Goal: Navigation & Orientation: Find specific page/section

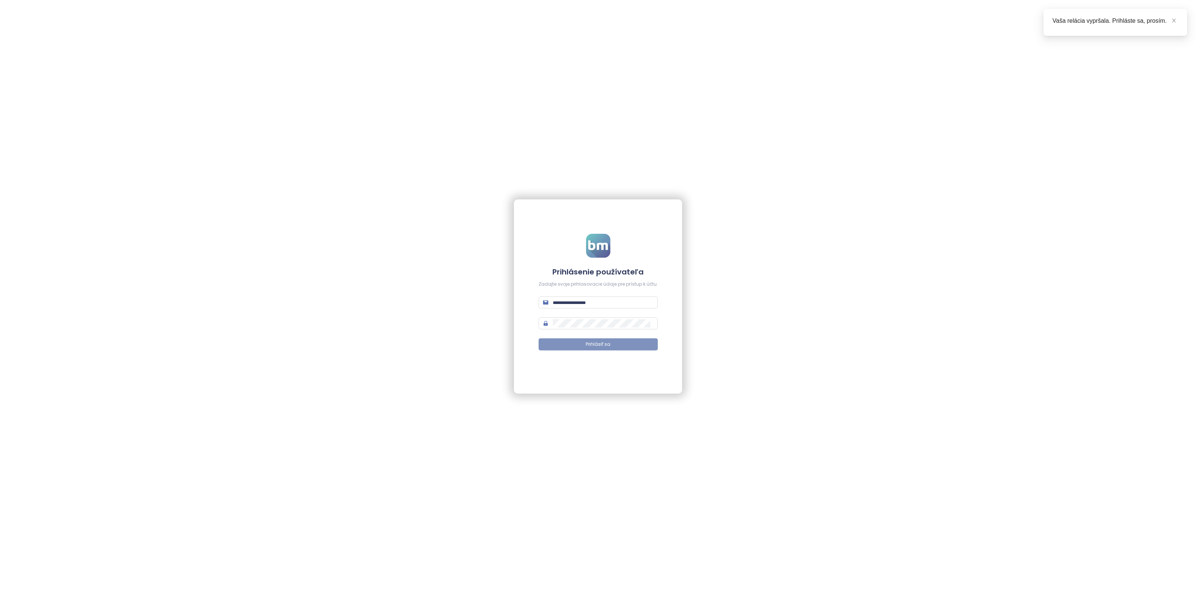
type input "**********"
click at [565, 345] on button "Prihlásiť sa" at bounding box center [598, 345] width 119 height 12
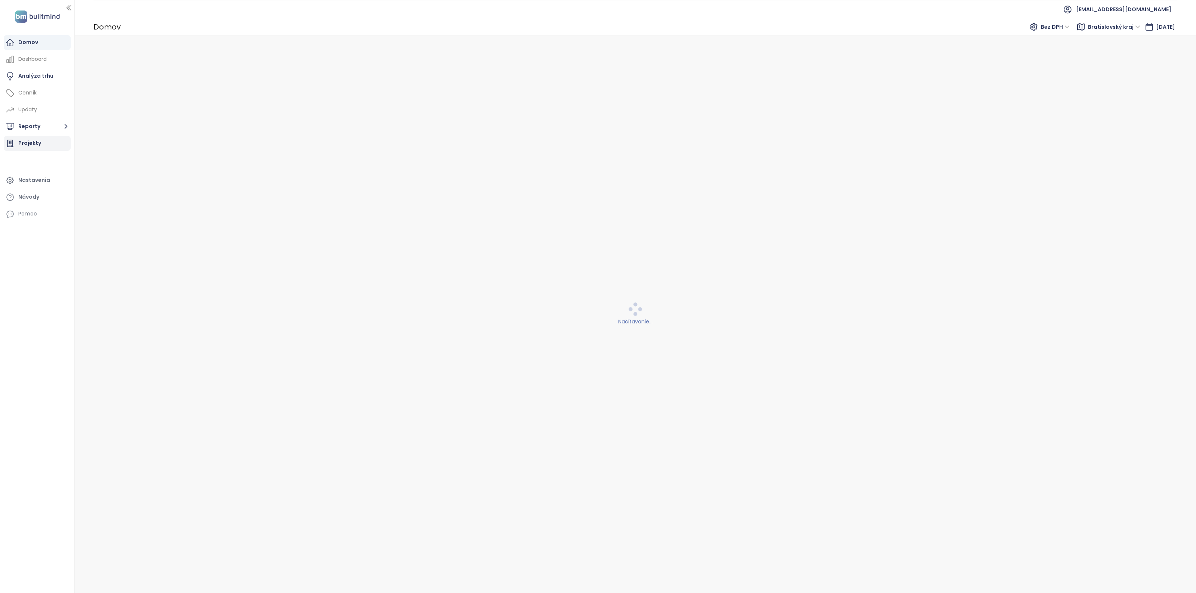
click at [26, 148] on div "Projekty" at bounding box center [37, 143] width 67 height 15
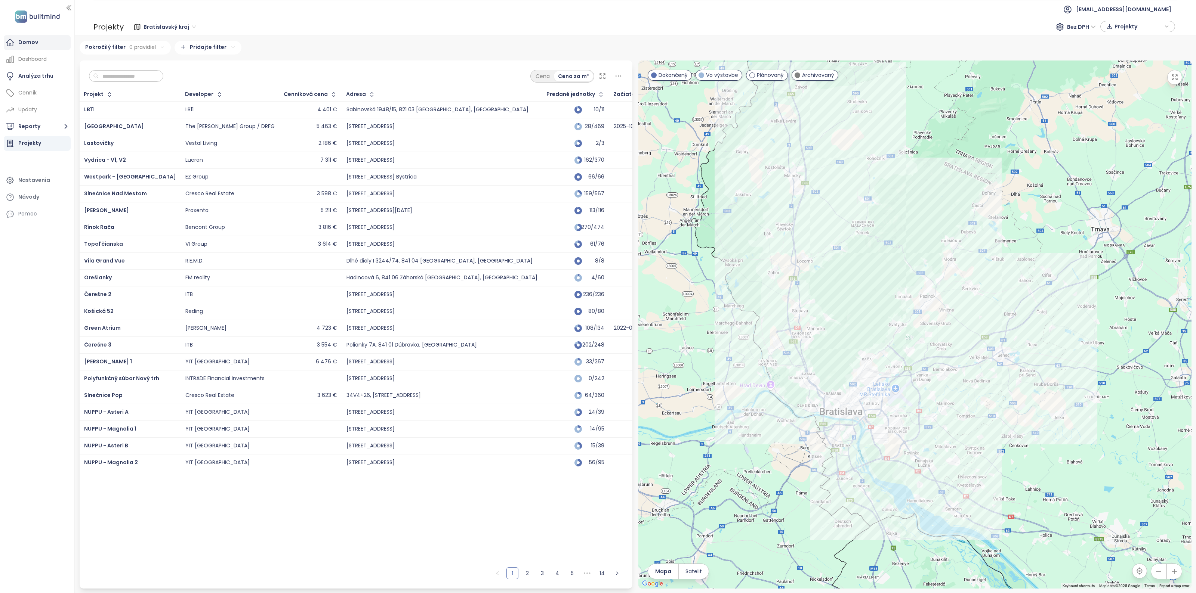
click at [24, 46] on div "Domov" at bounding box center [28, 42] width 20 height 9
